Goal: Browse casually: Explore the website without a specific task or goal

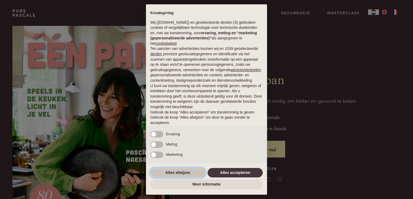
click at [184, 171] on button "Alles afwijzen" at bounding box center [177, 173] width 55 height 10
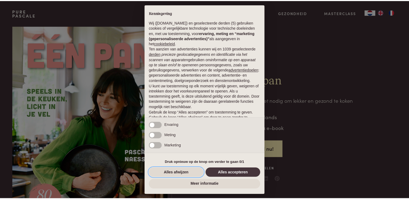
scroll to position [18, 0]
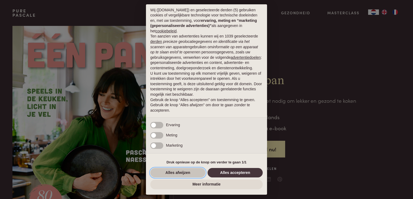
click at [192, 173] on button "Alles afwijzen" at bounding box center [177, 173] width 55 height 10
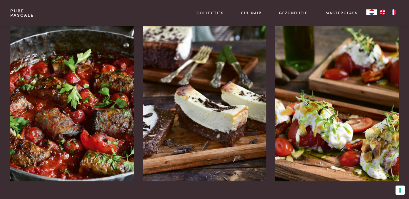
scroll to position [702, 0]
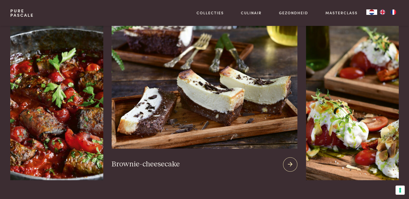
click at [206, 119] on img at bounding box center [204, 83] width 185 height 130
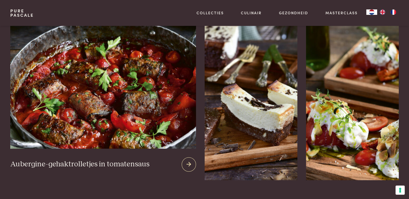
click at [83, 106] on img at bounding box center [102, 83] width 185 height 130
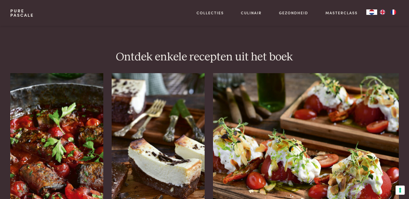
scroll to position [648, 0]
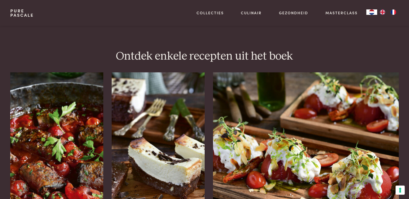
click at [322, 133] on img at bounding box center [305, 137] width 185 height 130
